Goal: Find specific page/section: Find specific page/section

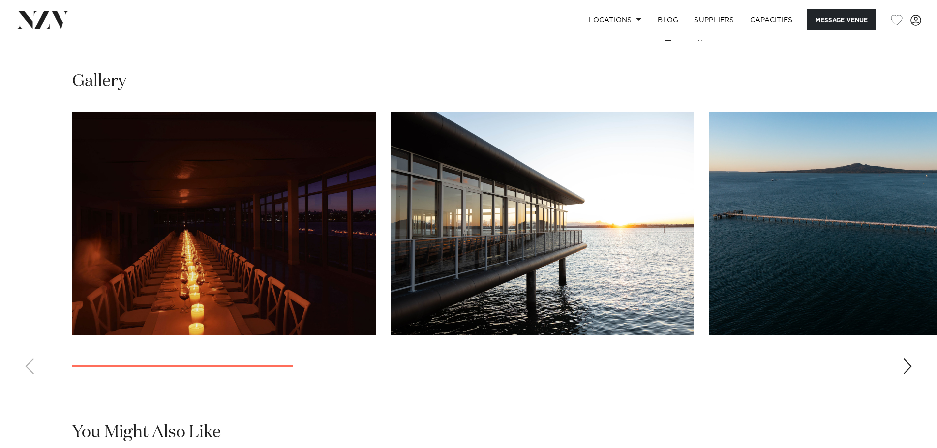
scroll to position [935, 0]
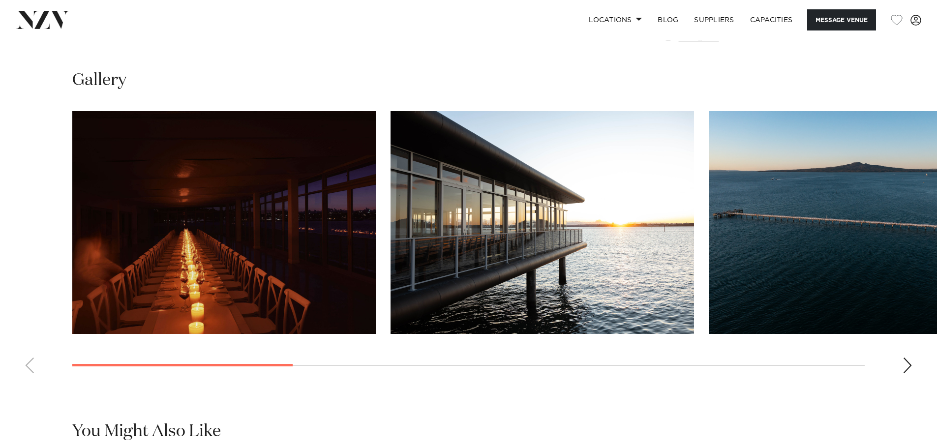
click at [632, 245] on img "2 / 9" at bounding box center [543, 222] width 304 height 223
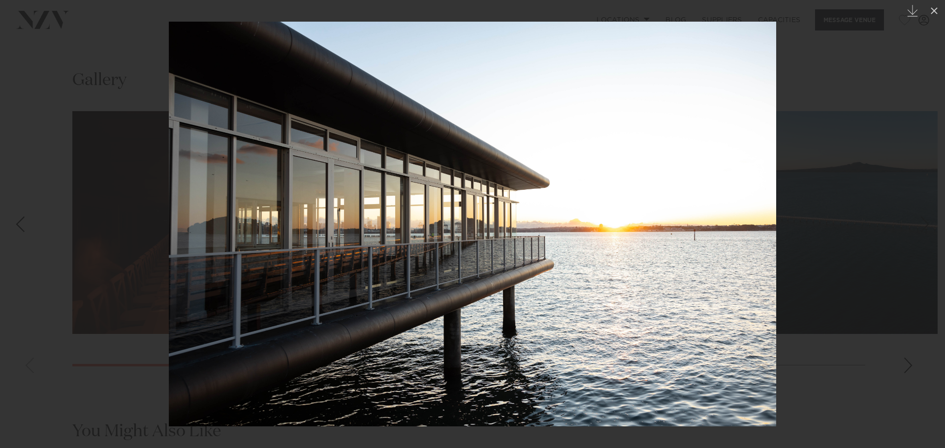
click at [97, 70] on div at bounding box center [472, 224] width 945 height 448
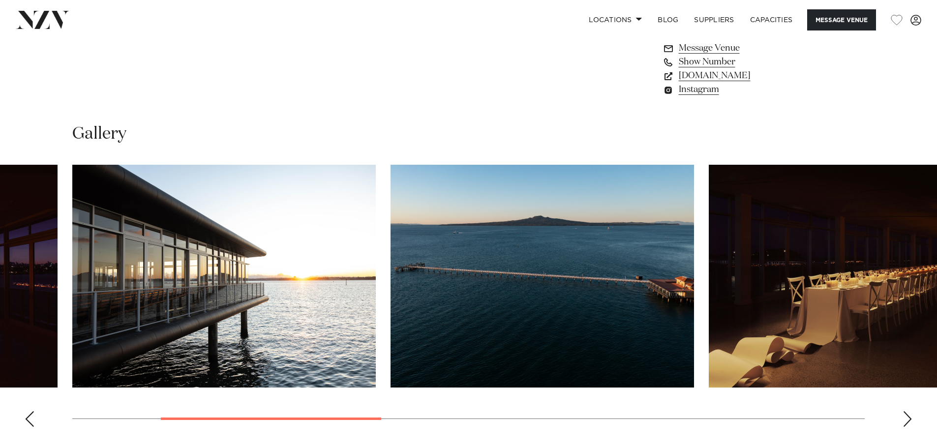
scroll to position [1083, 0]
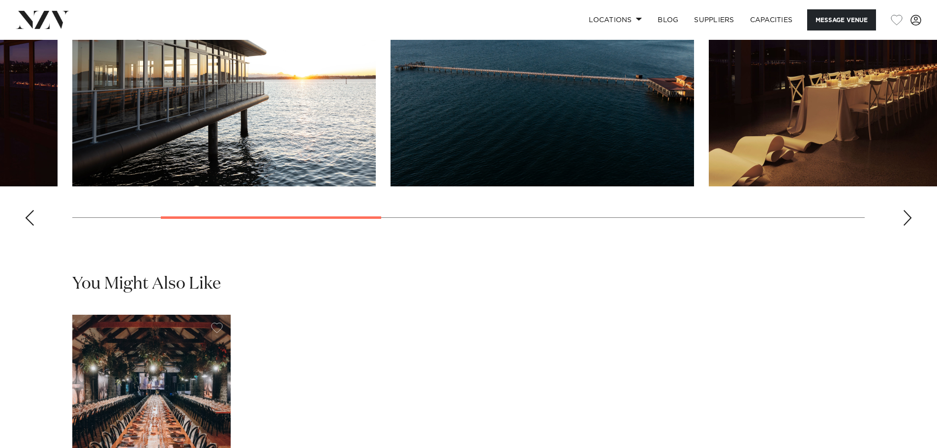
click at [906, 226] on div "Next slide" at bounding box center [908, 218] width 10 height 16
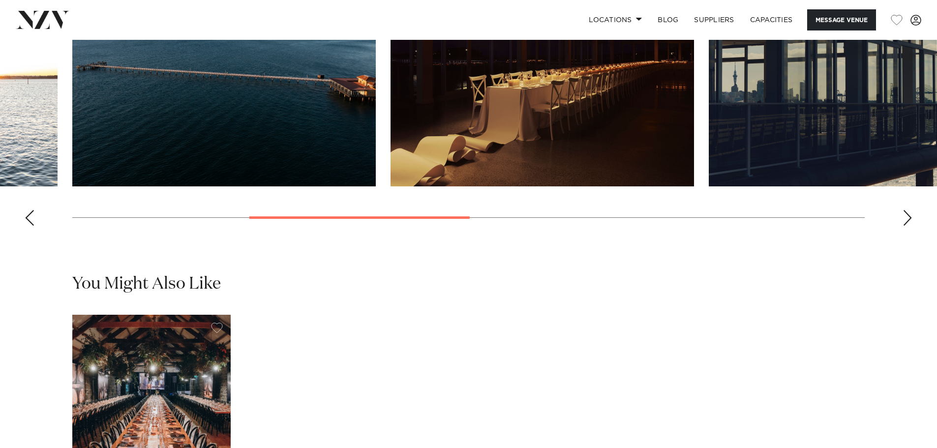
click at [906, 226] on div "Next slide" at bounding box center [908, 218] width 10 height 16
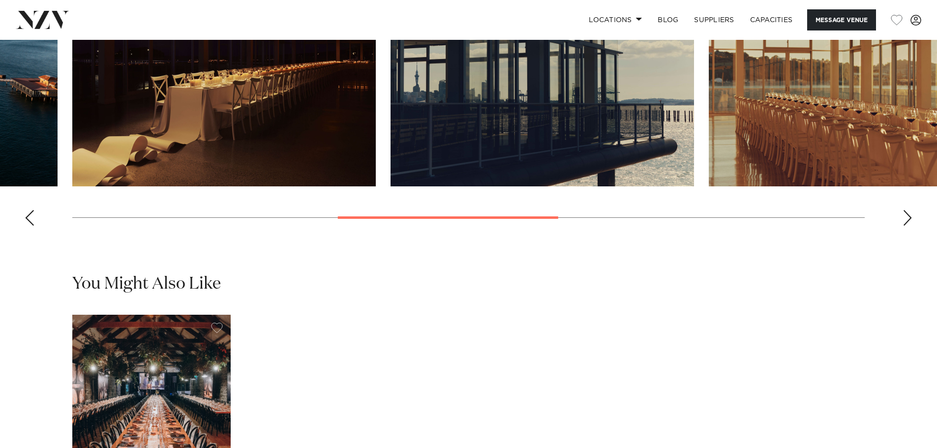
click at [906, 226] on div "Next slide" at bounding box center [908, 218] width 10 height 16
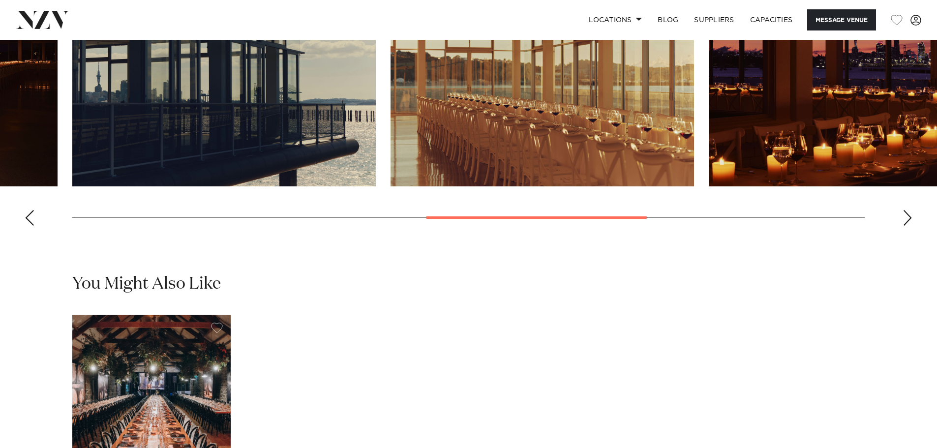
click at [906, 226] on div "Next slide" at bounding box center [908, 218] width 10 height 16
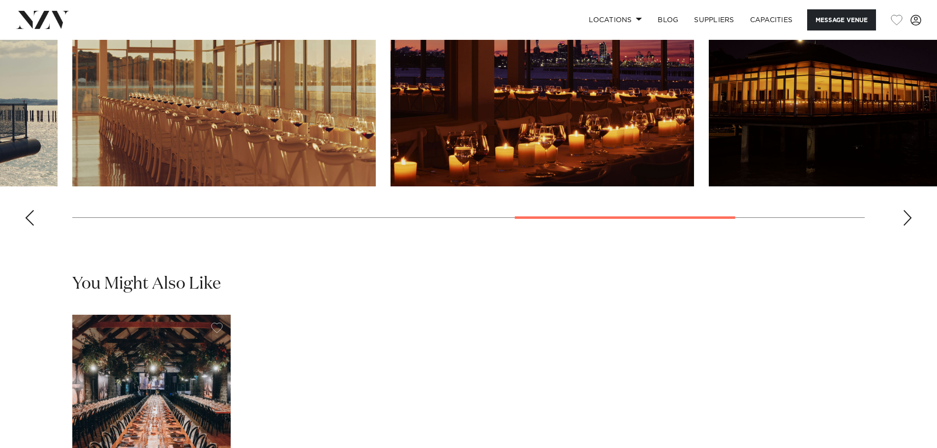
click at [906, 226] on div "Next slide" at bounding box center [908, 218] width 10 height 16
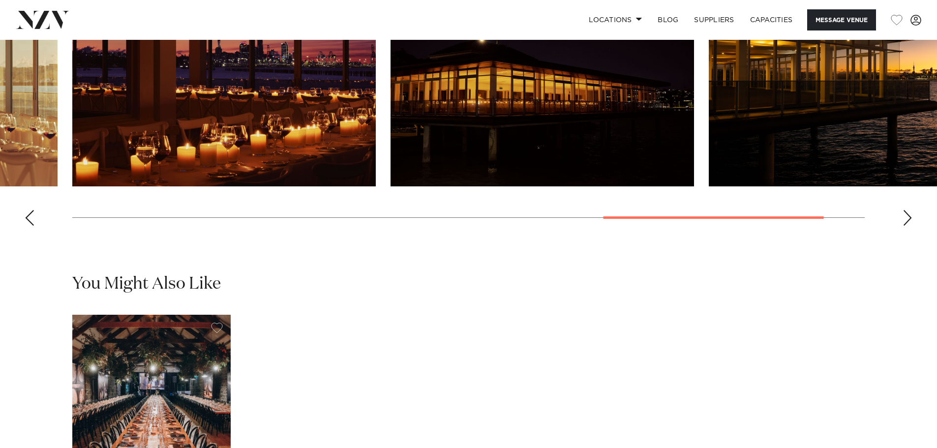
click at [906, 226] on div "Next slide" at bounding box center [908, 218] width 10 height 16
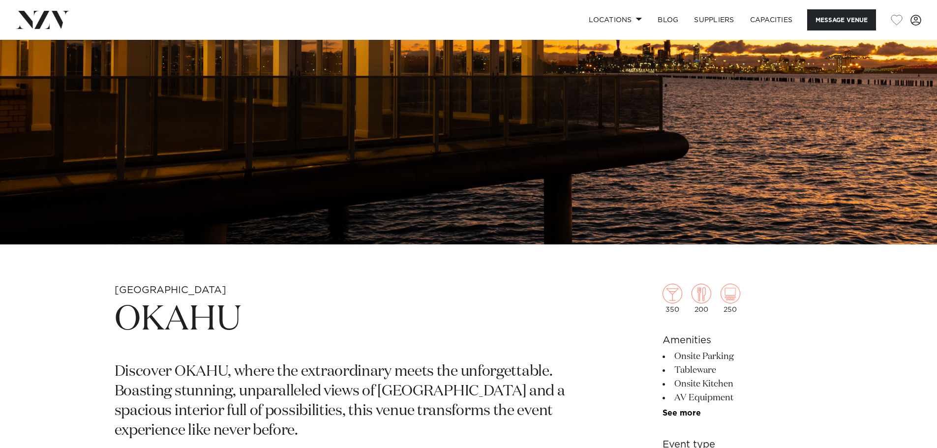
scroll to position [295, 0]
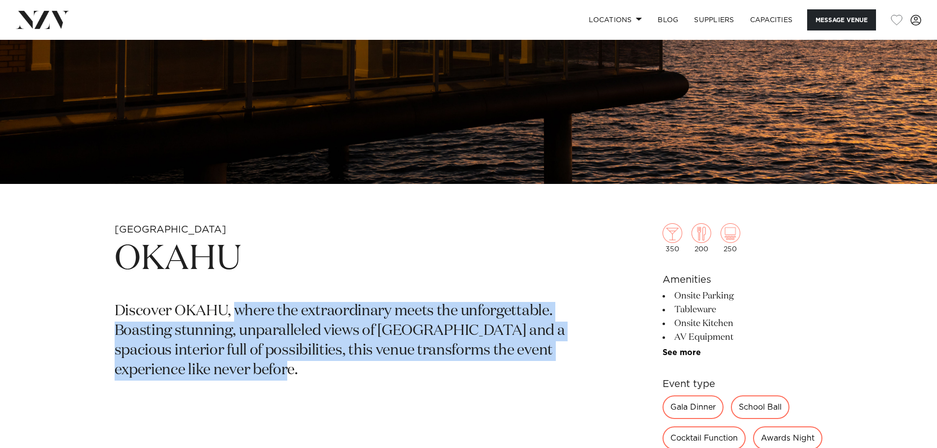
drag, startPoint x: 238, startPoint y: 311, endPoint x: 295, endPoint y: 372, distance: 83.2
click at [295, 372] on p "Discover OKAHU, where the extraordinary meets the unforgettable. Boasting stunn…" at bounding box center [354, 341] width 478 height 79
copy p "where the extraordinary meets the unforgettable. Boasting stunning, unparallele…"
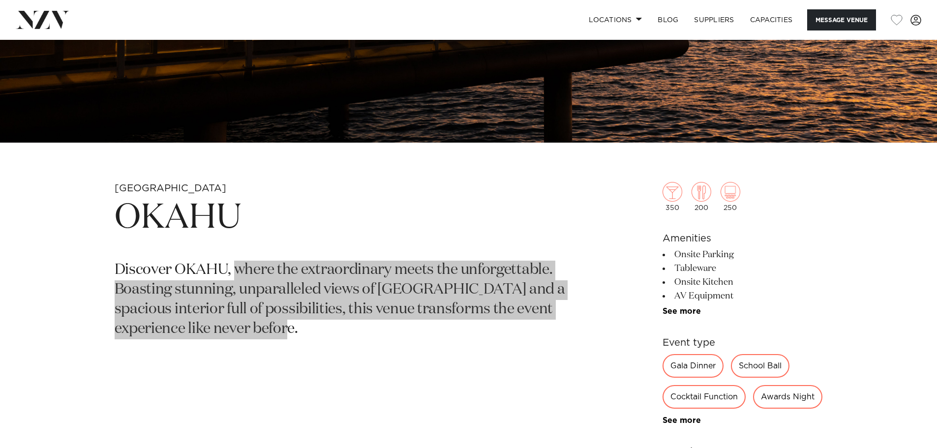
scroll to position [394, 0]
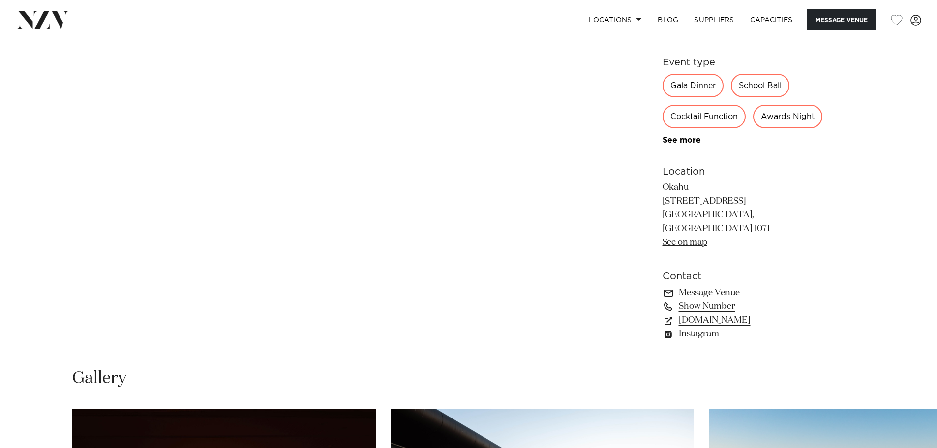
scroll to position [689, 0]
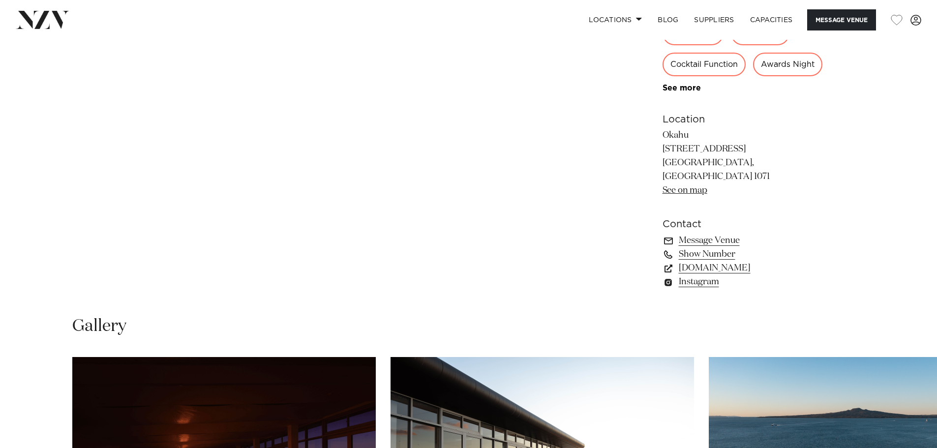
click at [709, 289] on link "Instagram" at bounding box center [743, 282] width 160 height 14
